Goal: Task Accomplishment & Management: Manage account settings

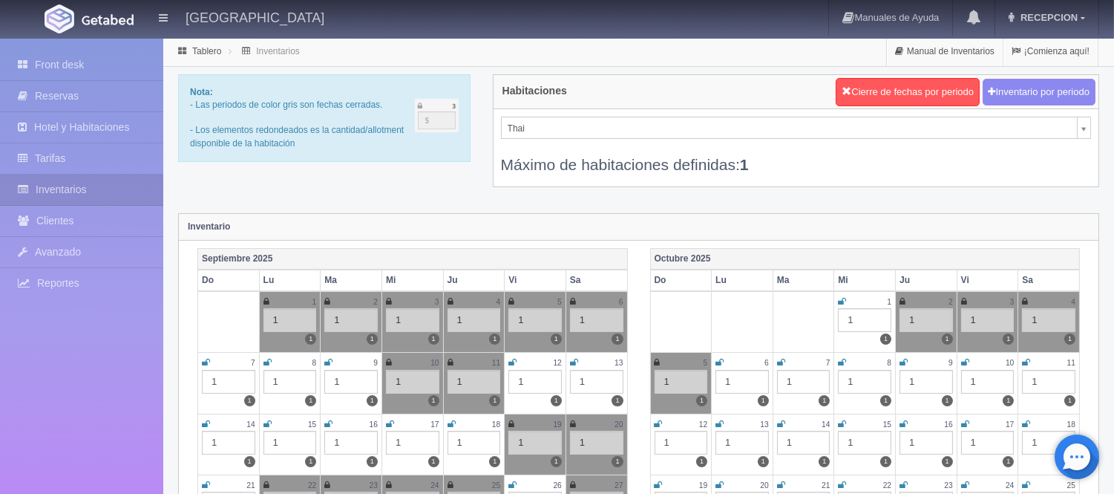
scroll to position [42, 0]
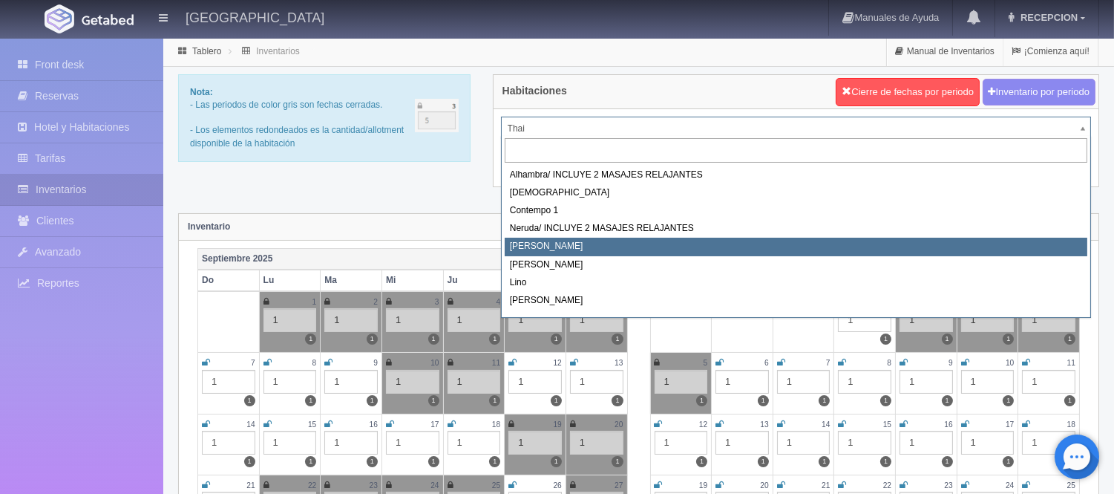
scroll to position [0, 0]
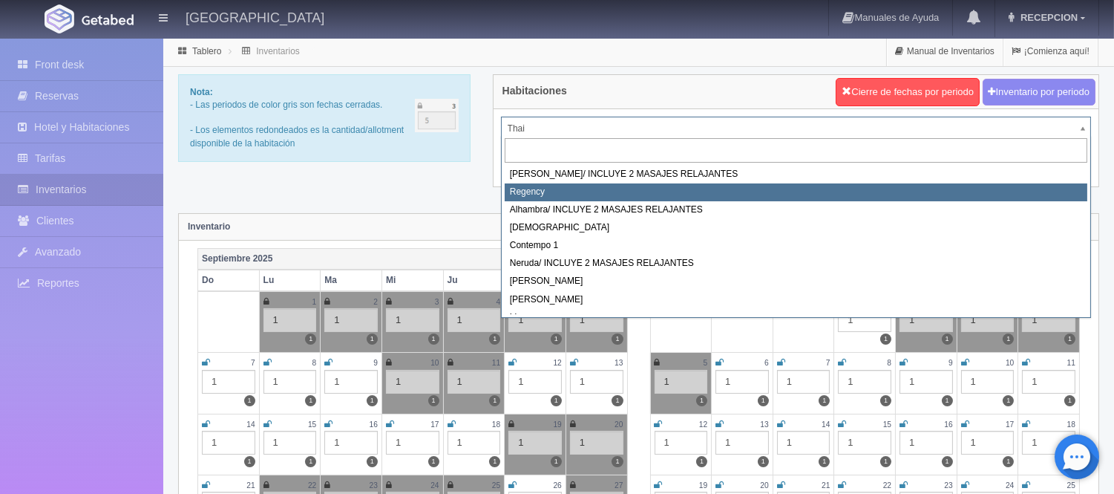
select select "718"
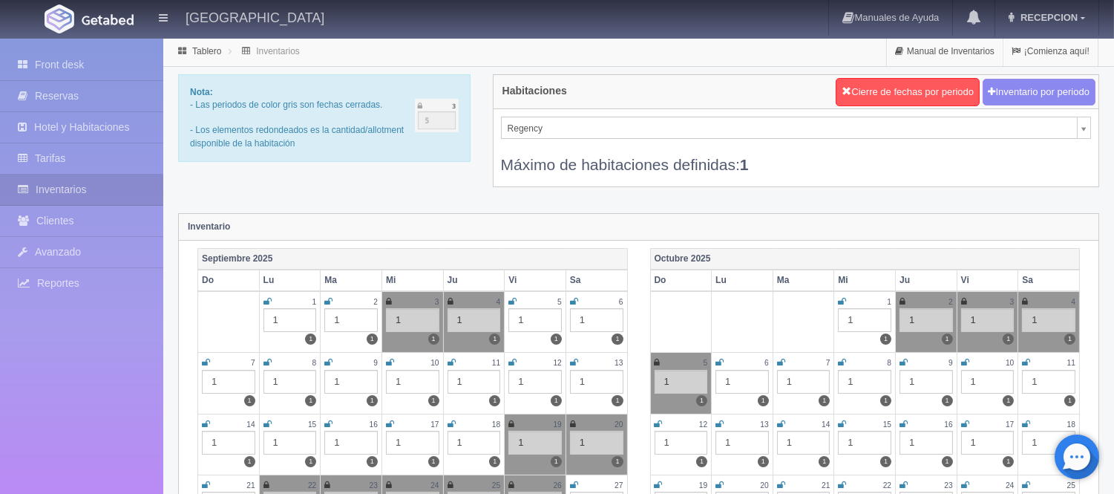
click at [327, 362] on icon at bounding box center [328, 362] width 8 height 9
click at [388, 361] on icon at bounding box center [390, 362] width 8 height 9
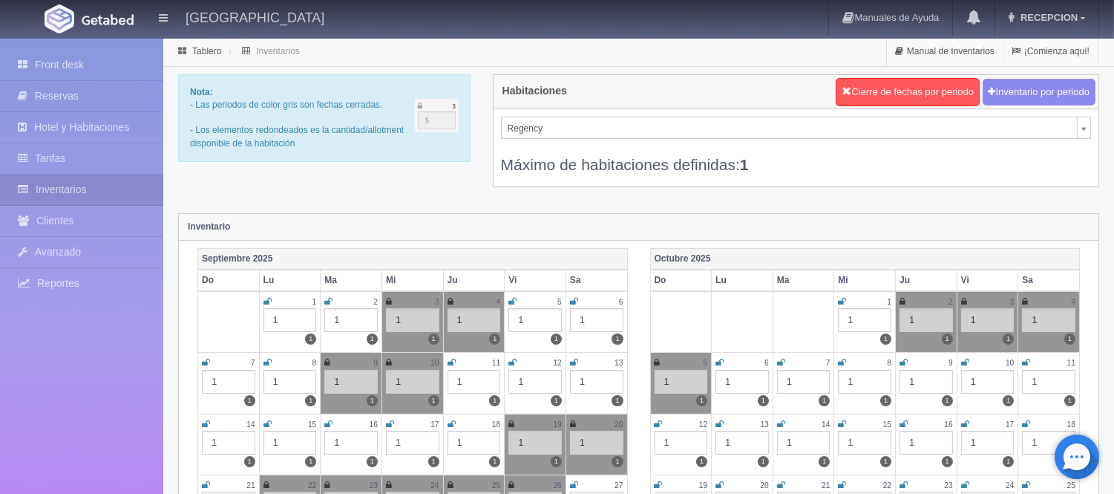
click at [451, 360] on icon at bounding box center [452, 362] width 8 height 9
